Goal: Information Seeking & Learning: Learn about a topic

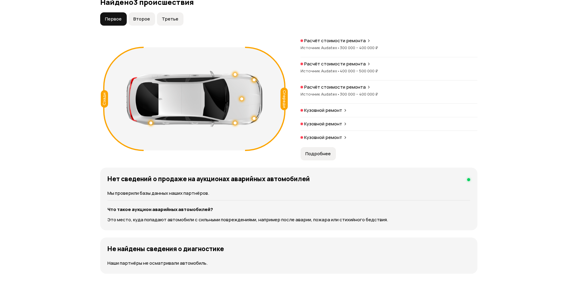
scroll to position [664, 0]
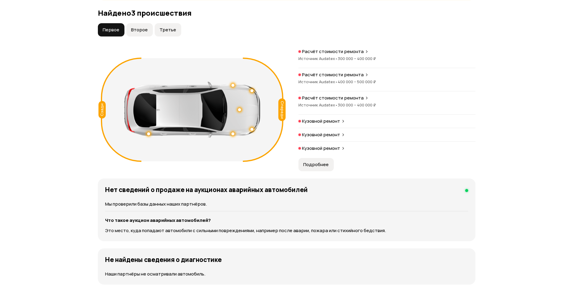
click at [364, 79] on span "400 000 – 500 000 ₽" at bounding box center [356, 81] width 38 height 5
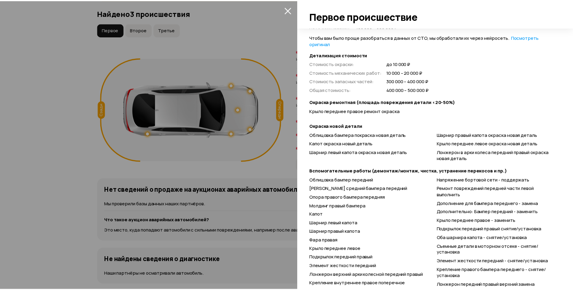
scroll to position [165, 0]
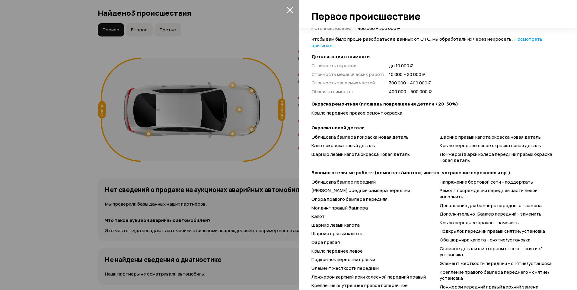
click at [289, 13] on icon "закрыть" at bounding box center [289, 9] width 7 height 7
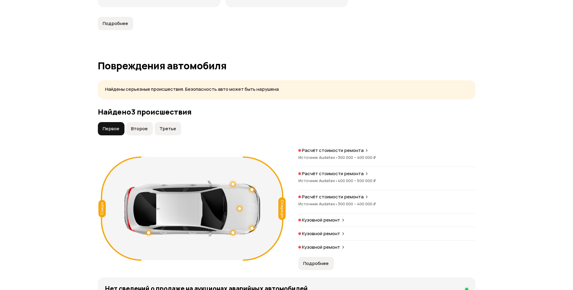
scroll to position [634, 0]
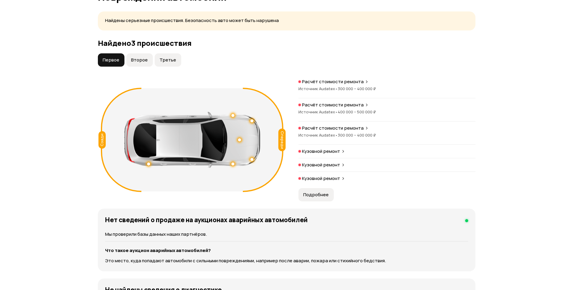
click at [331, 150] on p "Кузовной ремонт" at bounding box center [321, 152] width 38 height 6
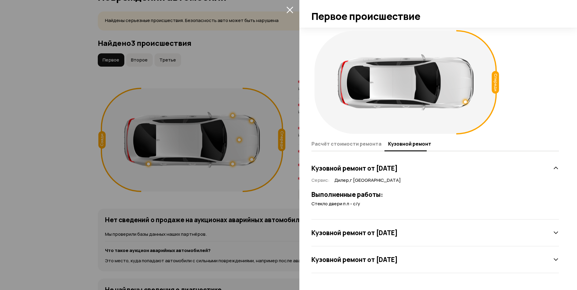
click at [289, 7] on icon "закрыть" at bounding box center [289, 9] width 7 height 7
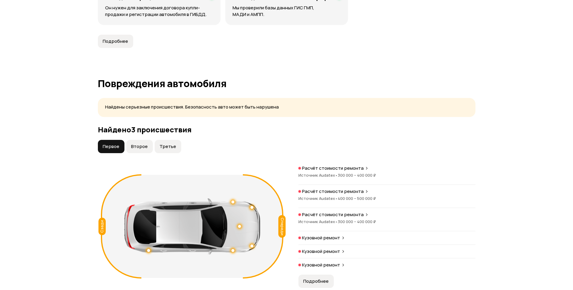
scroll to position [453, 0]
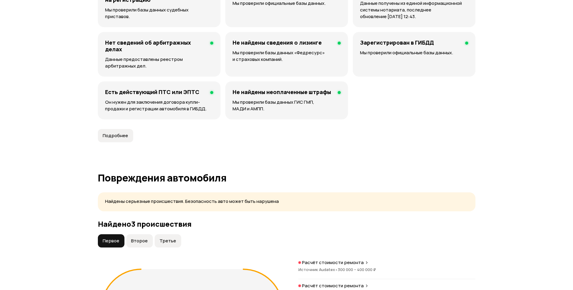
click at [132, 241] on span "Второе" at bounding box center [139, 241] width 17 height 6
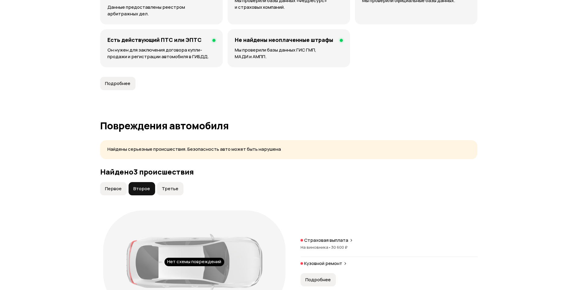
scroll to position [574, 0]
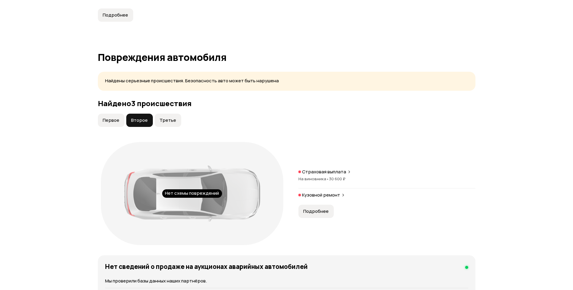
click at [171, 118] on span "Третье" at bounding box center [167, 120] width 17 height 6
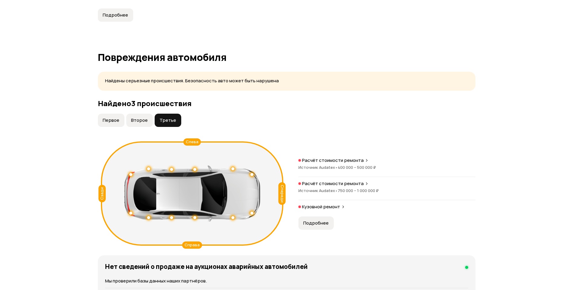
click at [362, 191] on span "750 000 – 1 000 000 ₽" at bounding box center [357, 190] width 41 height 5
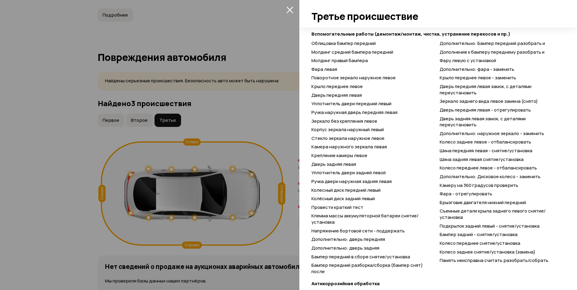
scroll to position [401, 0]
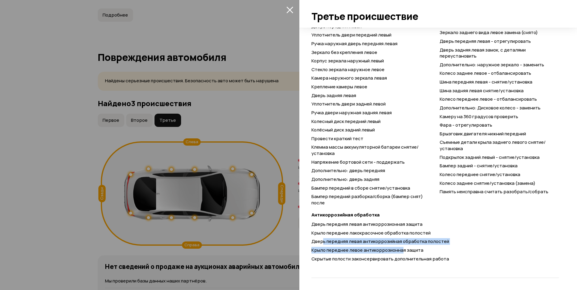
drag, startPoint x: 323, startPoint y: 243, endPoint x: 402, endPoint y: 245, distance: 78.5
click at [402, 245] on div "Дверь передняя левая антикоррозионная защита Крыло переднее лакокрасочное обраб…" at bounding box center [436, 243] width 248 height 43
drag, startPoint x: 402, startPoint y: 245, endPoint x: 472, endPoint y: 256, distance: 70.6
click at [472, 256] on div "Скрытые полости законсервировать дополнительная работа" at bounding box center [436, 259] width 248 height 6
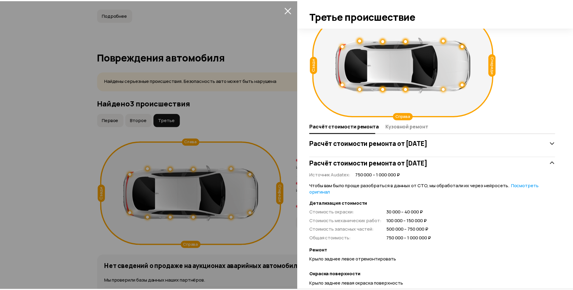
scroll to position [0, 0]
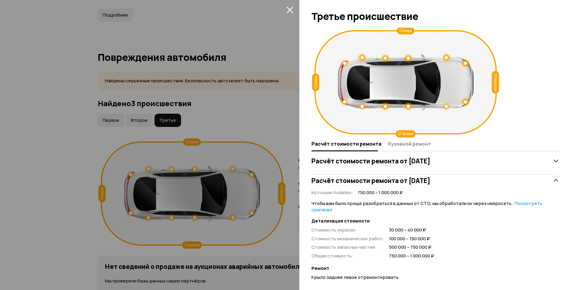
click at [291, 11] on icon "закрыть" at bounding box center [289, 10] width 7 height 7
